Goal: Information Seeking & Learning: Find specific fact

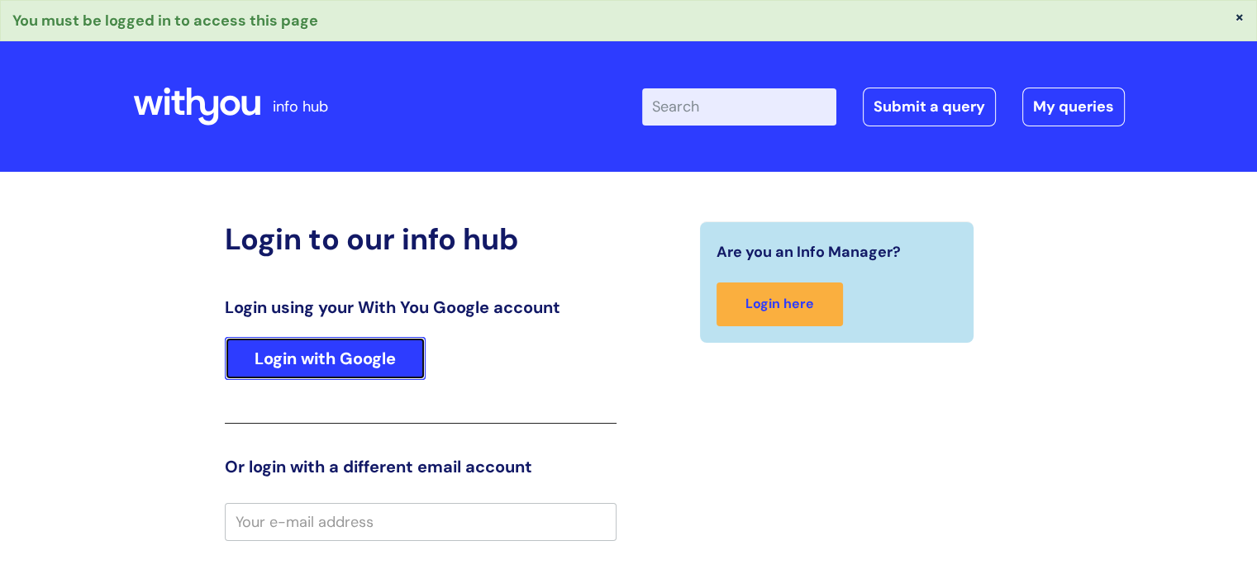
click at [331, 360] on link "Login with Google" at bounding box center [325, 358] width 201 height 43
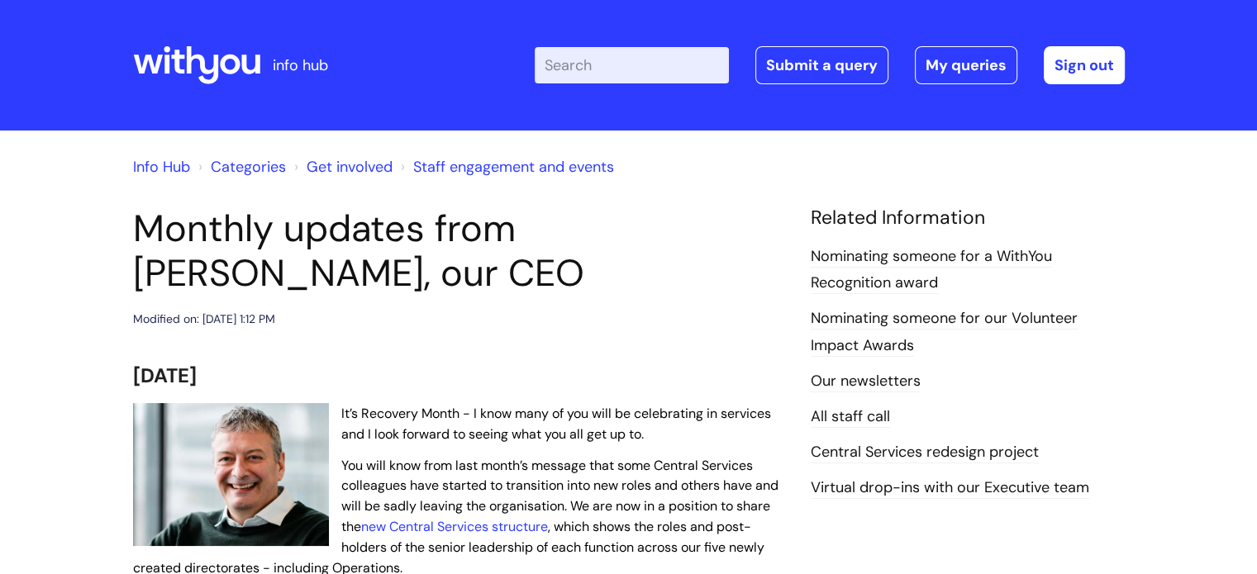
click at [600, 73] on input "Enter your search term here..." at bounding box center [632, 65] width 194 height 36
type input "getting a contact signed"
click button "Search" at bounding box center [0, 0] width 0 height 0
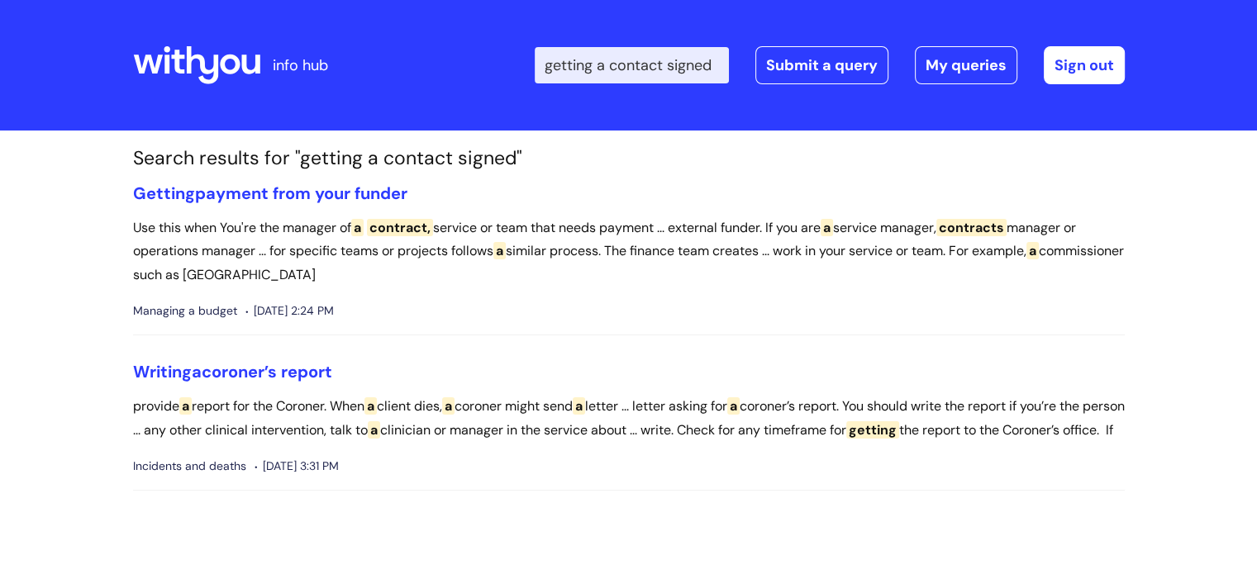
click at [230, 42] on div at bounding box center [196, 65] width 127 height 64
click at [234, 69] on icon at bounding box center [230, 65] width 20 height 20
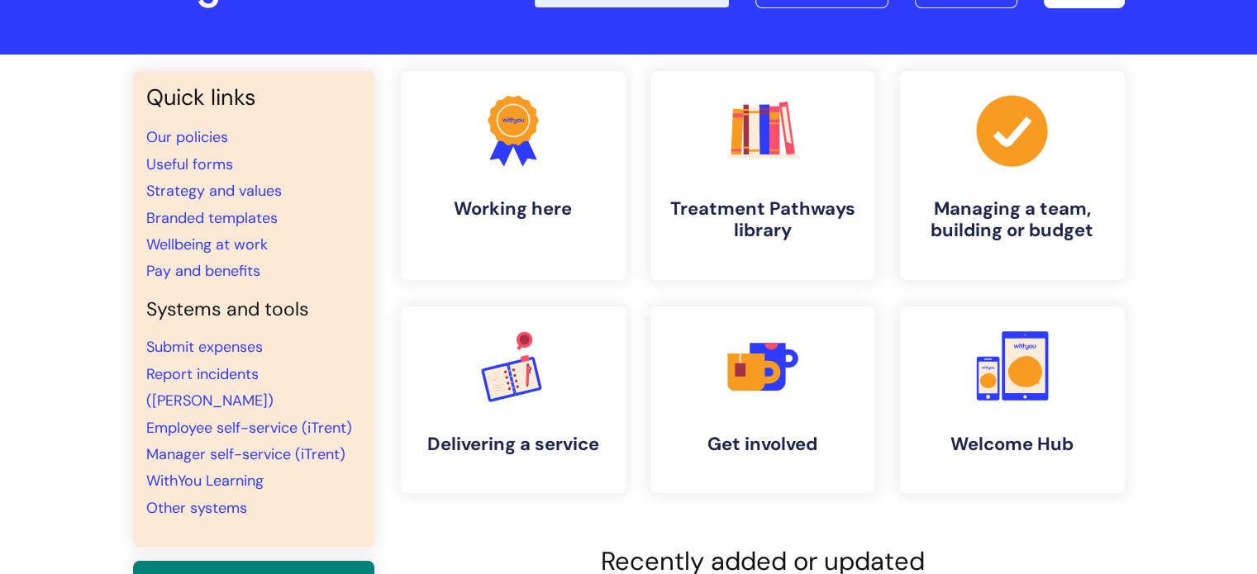
scroll to position [104, 0]
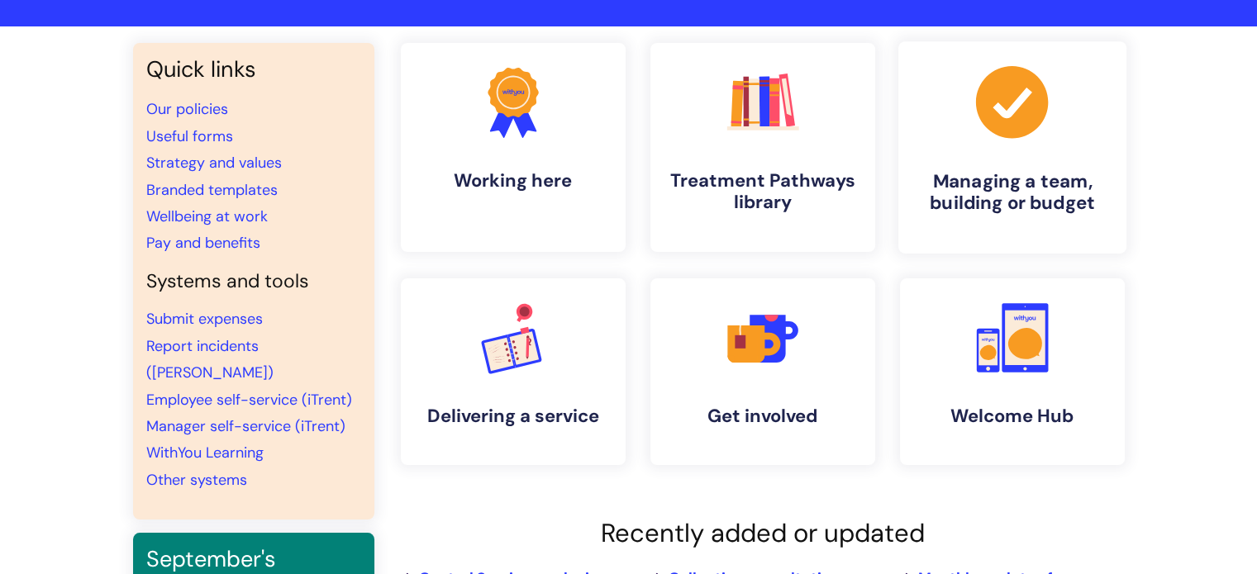
click at [999, 224] on link ".cls-1{fill:#a53144;stroke-width:0px;} Managing a team, building or budget" at bounding box center [1012, 147] width 228 height 212
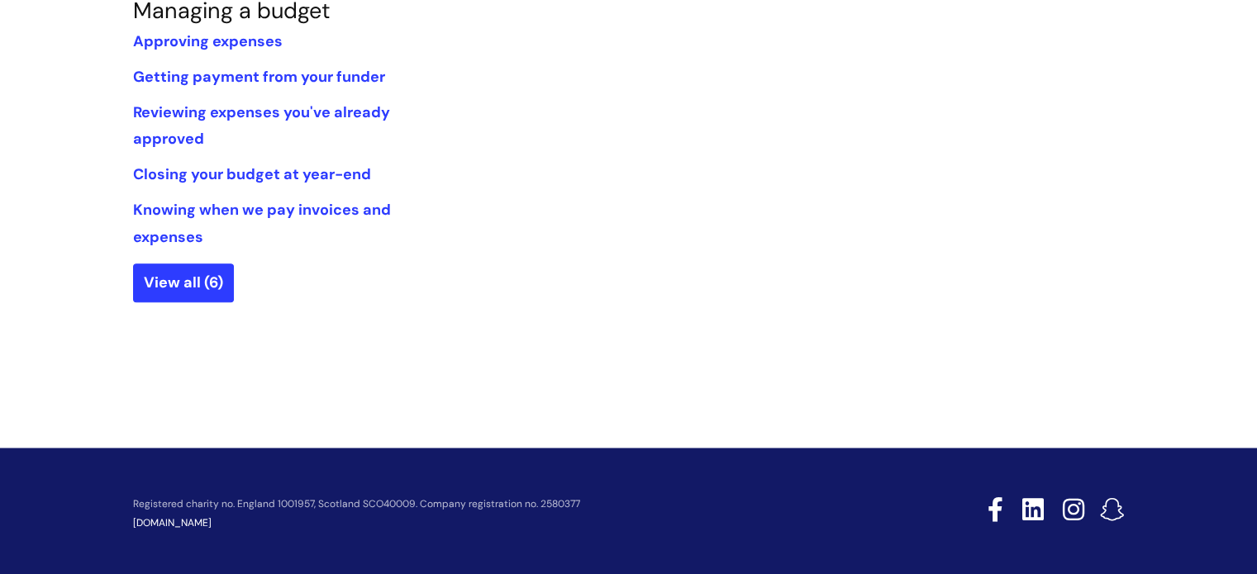
scroll to position [1250, 0]
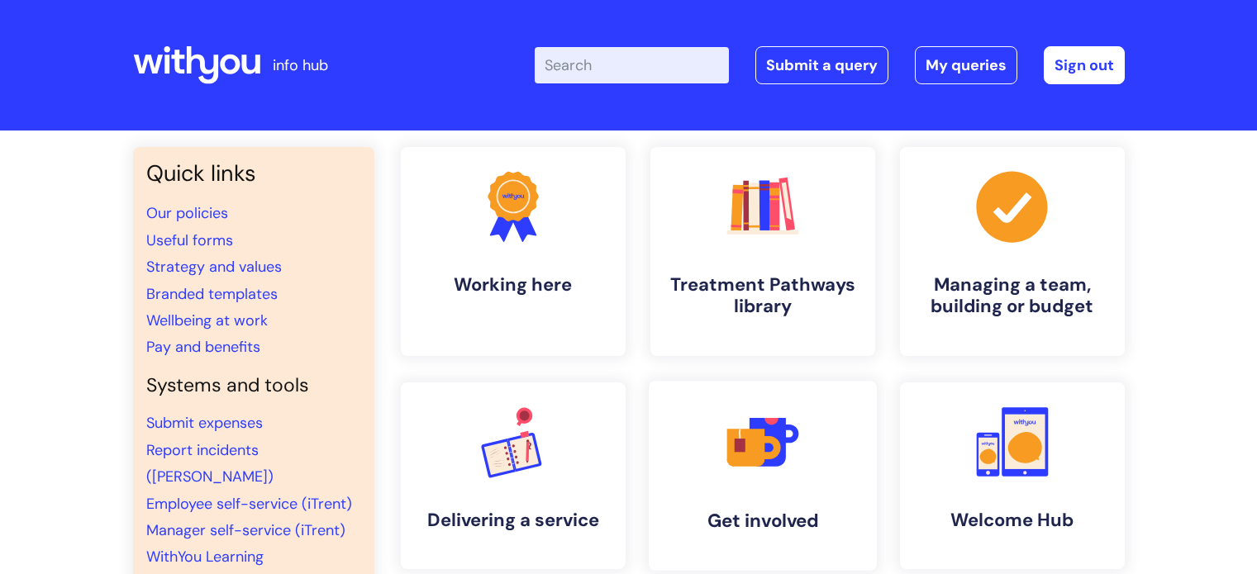
scroll to position [104, 0]
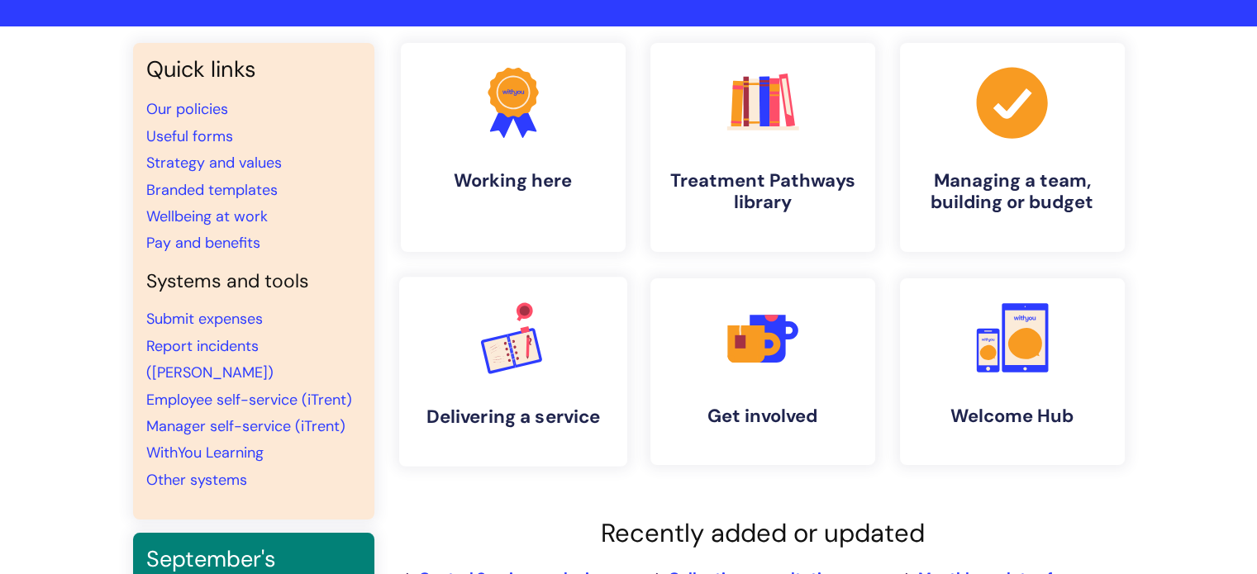
click at [577, 340] on link ".cls-1{font-family:DMSans-Bold, 'DM Sans';font-size:43.1802px;font-weight:700;}…" at bounding box center [512, 372] width 228 height 190
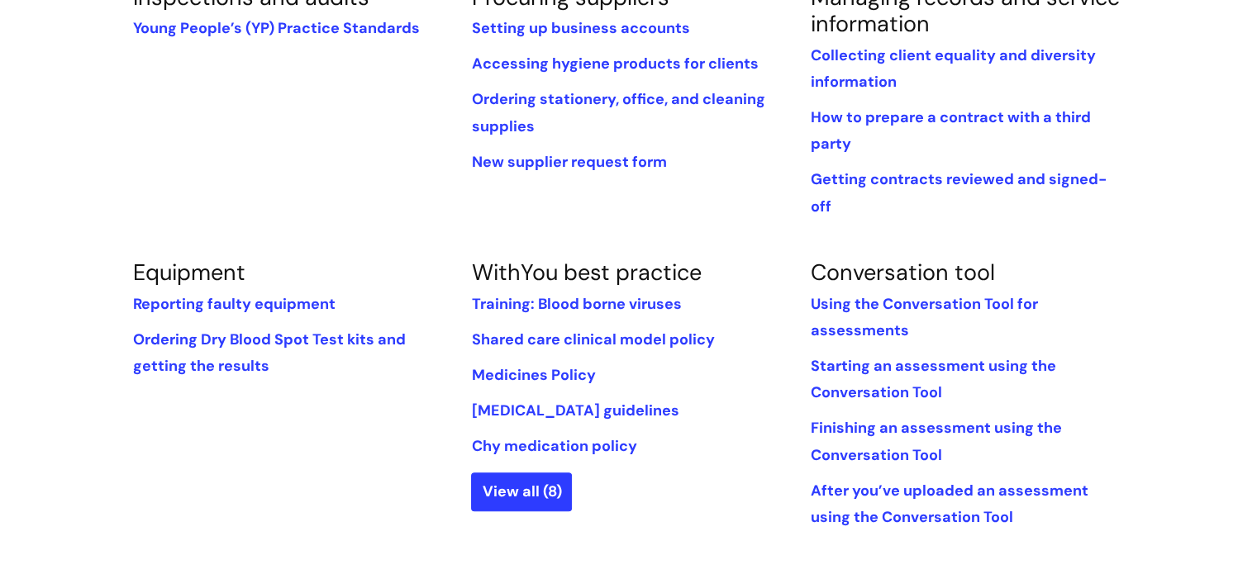
scroll to position [359, 0]
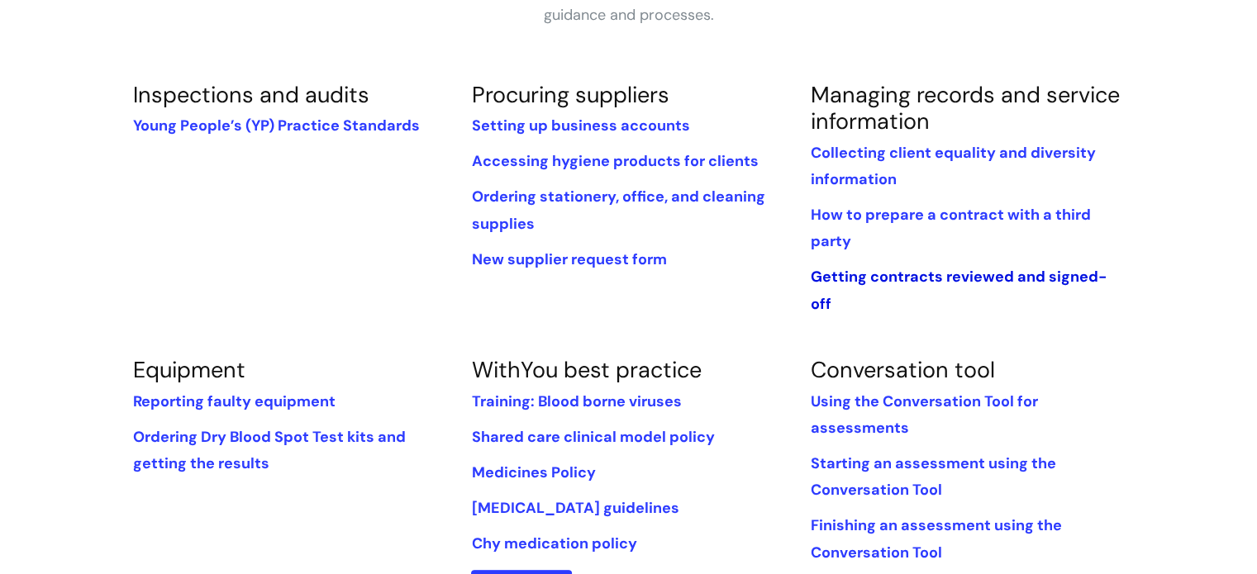
click at [915, 278] on link "Getting contracts reviewed and signed-off" at bounding box center [958, 290] width 296 height 46
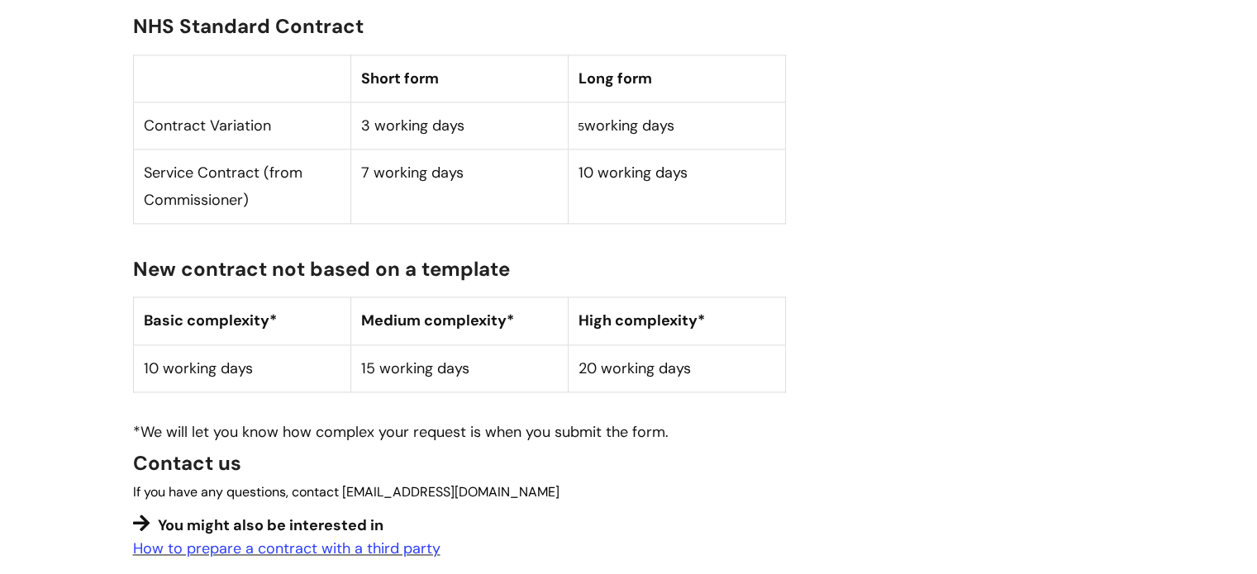
scroll to position [2457, 0]
